Goal: Task Accomplishment & Management: Manage account settings

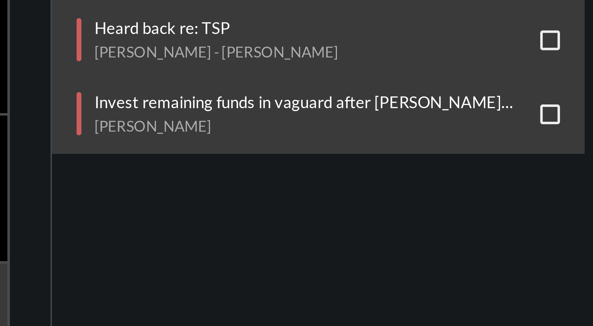
click at [528, 204] on p "Invest remaining funds in vaguard after [PERSON_NAME] moved" at bounding box center [521, 205] width 109 height 5
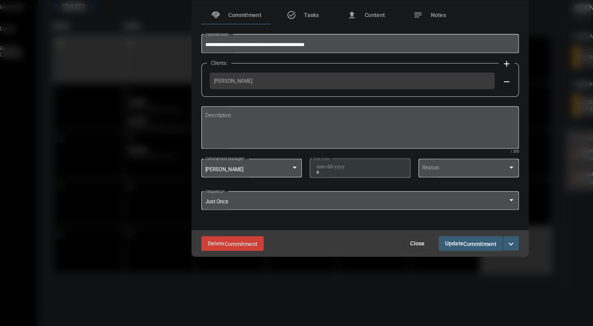
click at [342, 261] on span "Close" at bounding box center [340, 258] width 11 height 5
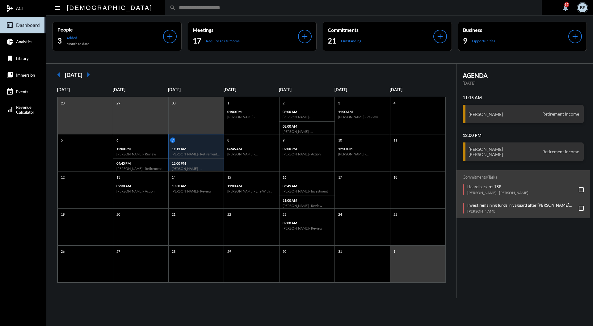
click at [291, 8] on input "text" at bounding box center [356, 7] width 361 height 5
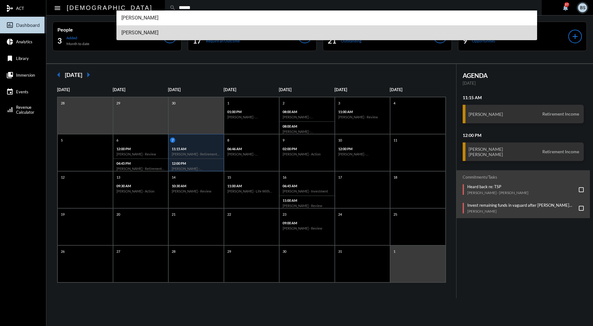
type input "******"
click at [154, 32] on span "[PERSON_NAME]" at bounding box center [326, 32] width 411 height 15
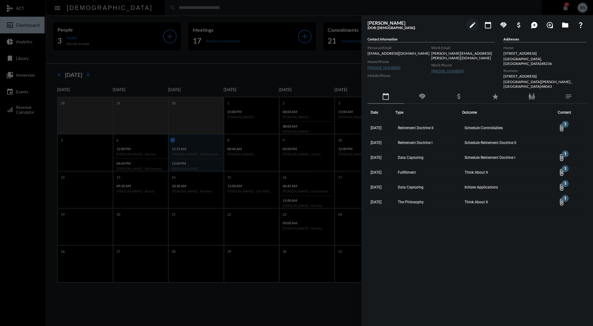
click at [287, 68] on div at bounding box center [296, 163] width 593 height 326
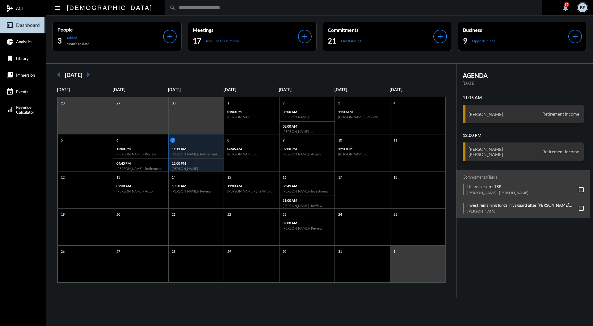
click at [237, 9] on input "text" at bounding box center [356, 7] width 361 height 5
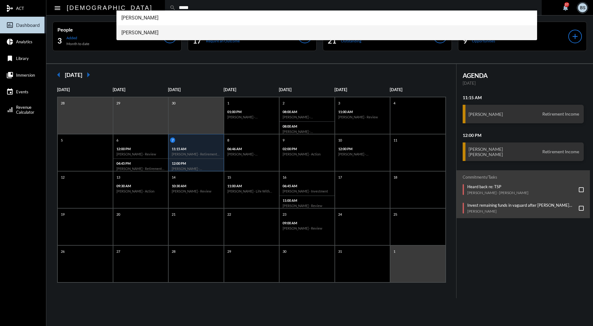
type input "*****"
click at [172, 35] on span "[PERSON_NAME]" at bounding box center [326, 32] width 411 height 15
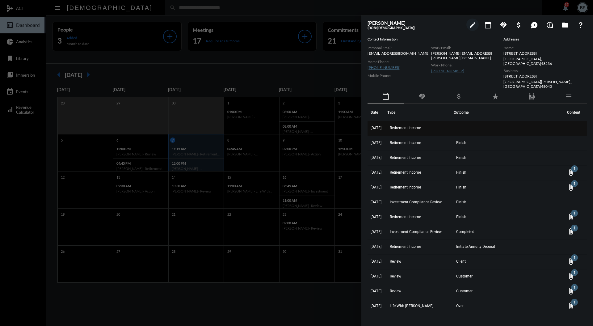
click at [438, 124] on td "Retirement Income" at bounding box center [420, 128] width 66 height 15
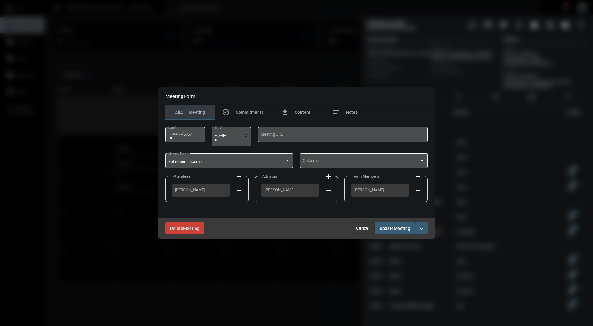
click at [455, 106] on div at bounding box center [296, 163] width 593 height 326
click at [366, 227] on span "Cancel" at bounding box center [363, 227] width 14 height 5
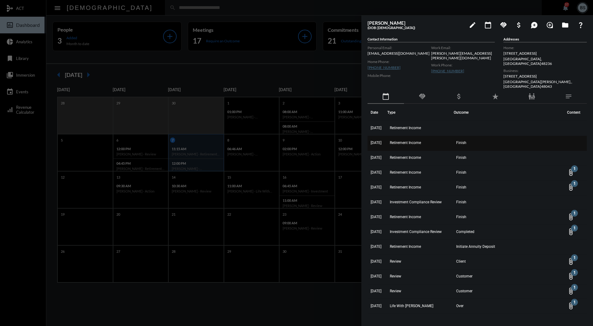
click at [428, 141] on td "Retirement Income" at bounding box center [420, 143] width 66 height 15
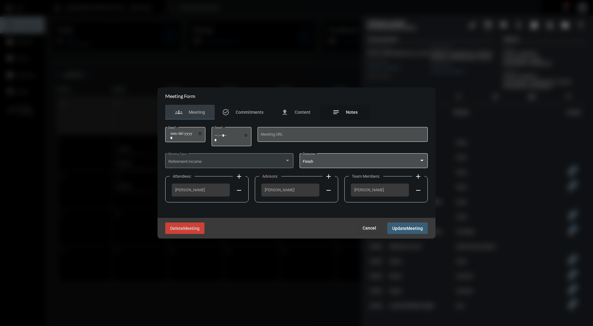
click at [350, 106] on div "notes Notes" at bounding box center [344, 112] width 49 height 15
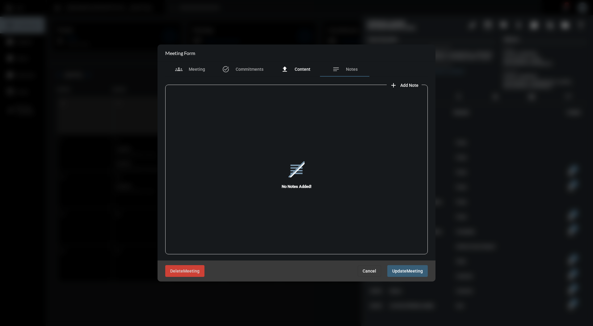
click at [293, 71] on div "file_upload Content" at bounding box center [295, 68] width 29 height 7
click at [374, 269] on span "Cancel" at bounding box center [370, 270] width 14 height 5
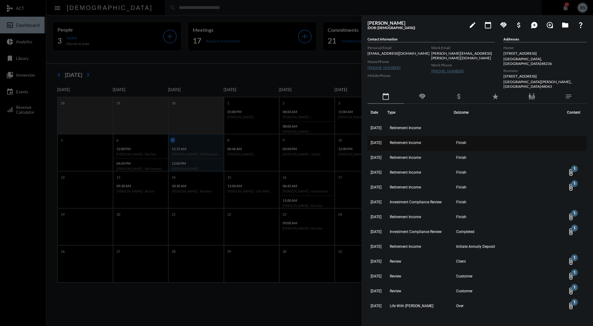
click at [427, 140] on td "Retirement Income" at bounding box center [420, 143] width 66 height 15
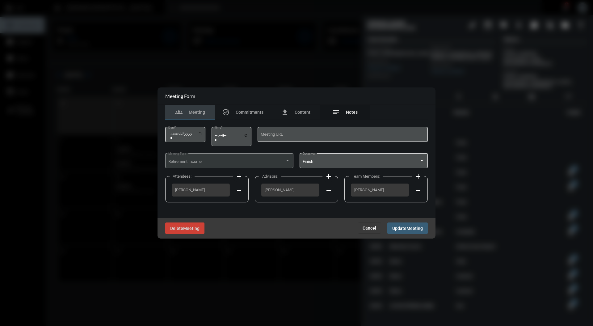
click at [352, 108] on div "notes Notes" at bounding box center [344, 111] width 25 height 7
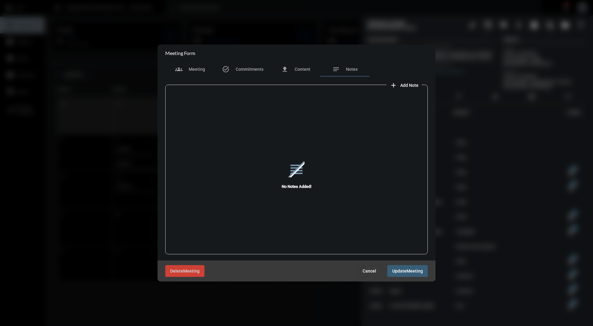
click at [366, 267] on button "Cancel" at bounding box center [369, 270] width 23 height 11
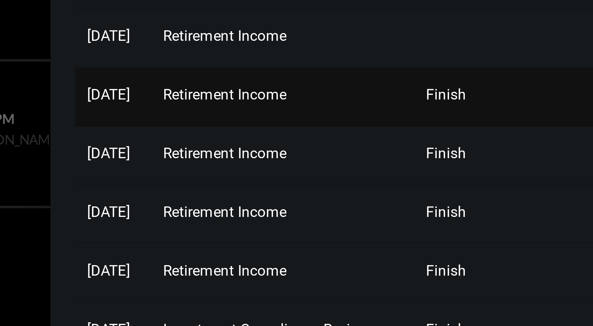
click at [421, 141] on span "Retirement Income" at bounding box center [405, 143] width 31 height 4
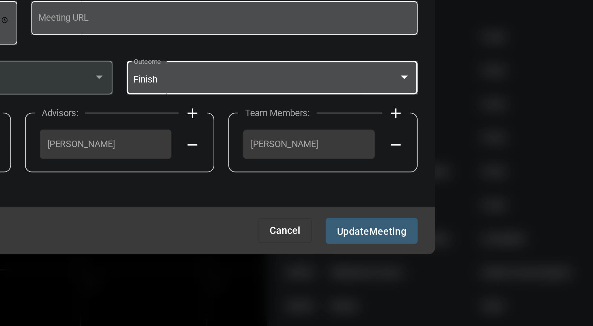
click at [422, 161] on div at bounding box center [421, 161] width 3 height 2
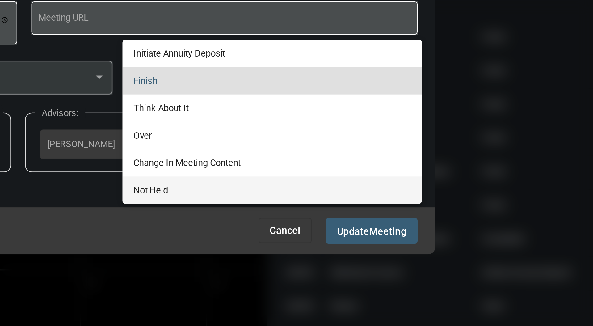
click at [333, 208] on span "Not Held" at bounding box center [364, 210] width 122 height 12
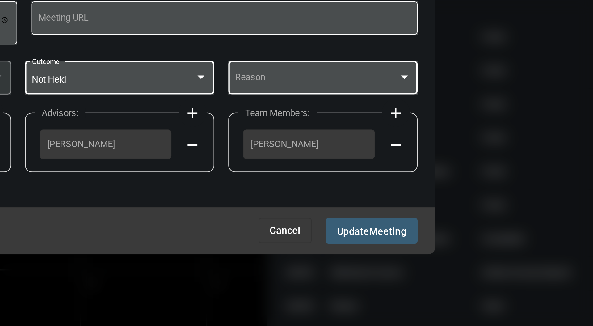
click at [422, 159] on div at bounding box center [422, 160] width 6 height 5
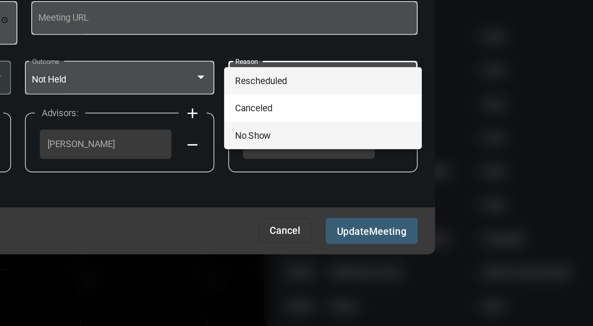
click at [393, 186] on span "No Show" at bounding box center [386, 186] width 78 height 12
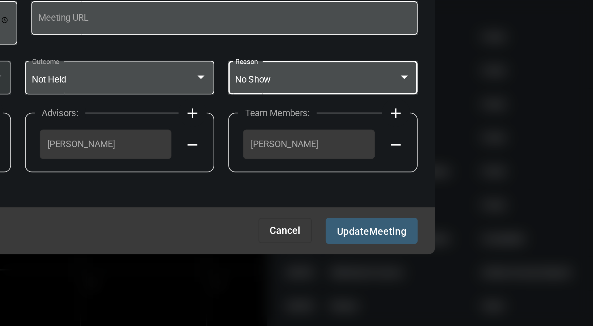
click at [406, 227] on span "Update" at bounding box center [399, 228] width 14 height 5
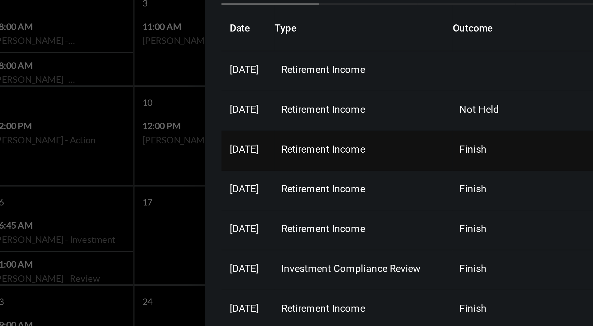
click at [421, 155] on span "Retirement Income" at bounding box center [405, 157] width 31 height 4
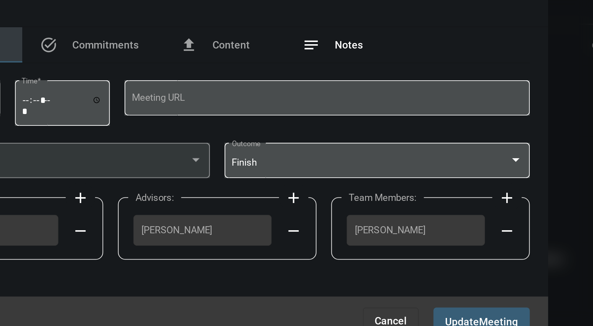
click at [353, 112] on span "Notes" at bounding box center [352, 112] width 12 height 5
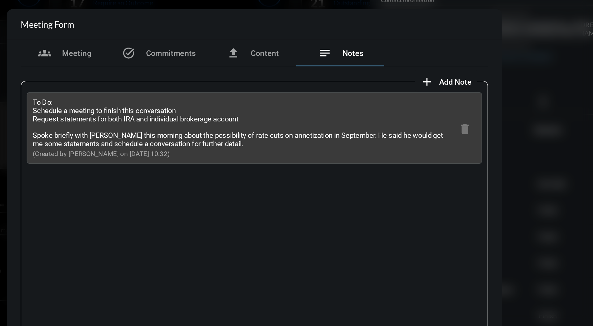
click at [355, 68] on span "Notes" at bounding box center [352, 69] width 12 height 5
click at [308, 68] on span "Content" at bounding box center [303, 69] width 16 height 5
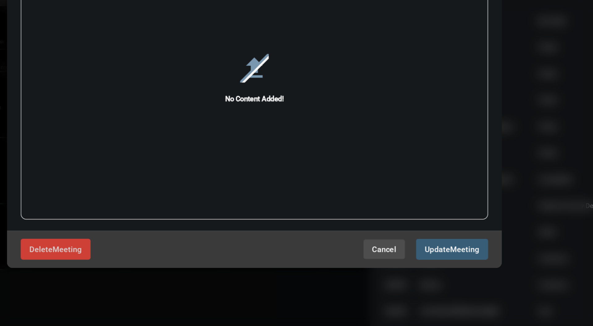
click at [371, 271] on span "Cancel" at bounding box center [370, 270] width 14 height 5
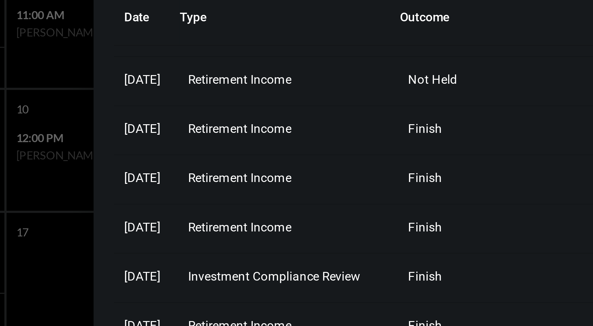
scroll to position [11, 0]
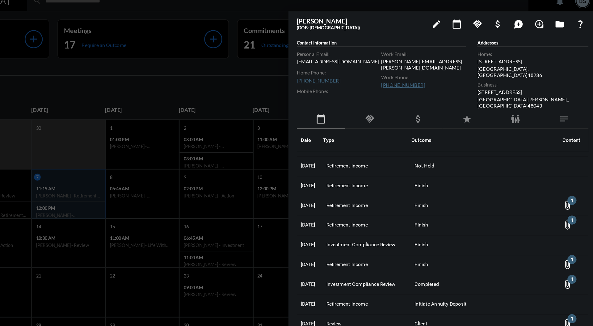
click at [334, 59] on div at bounding box center [296, 163] width 593 height 326
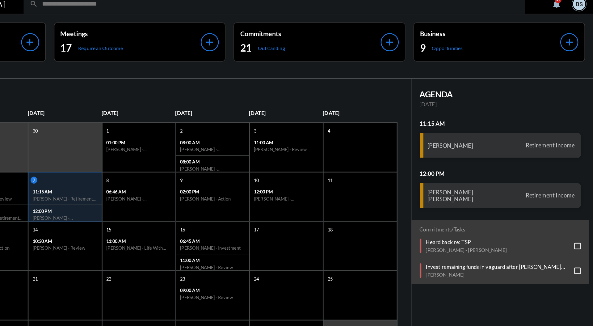
scroll to position [0, 0]
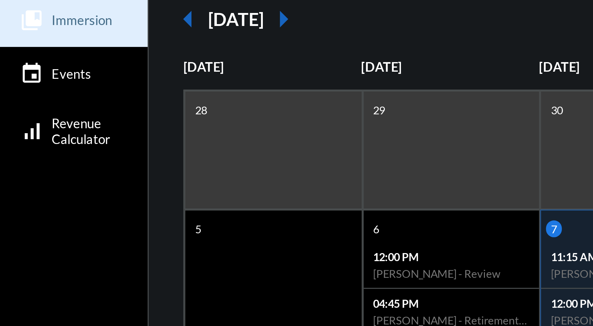
click at [29, 75] on span "Immersion" at bounding box center [25, 75] width 19 height 5
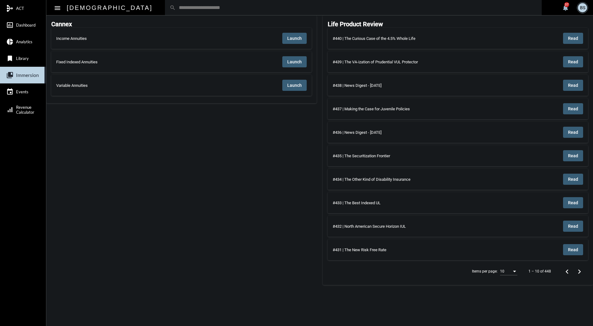
click at [290, 41] on span "Launch" at bounding box center [294, 38] width 15 height 5
